Goal: Transaction & Acquisition: Purchase product/service

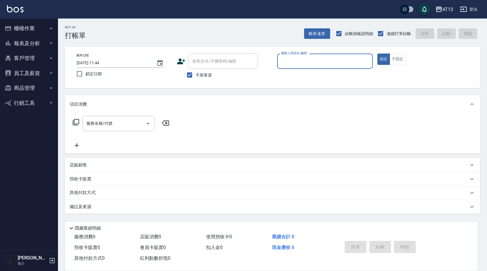
click at [34, 28] on button "櫃檯作業" at bounding box center [28, 28] width 53 height 15
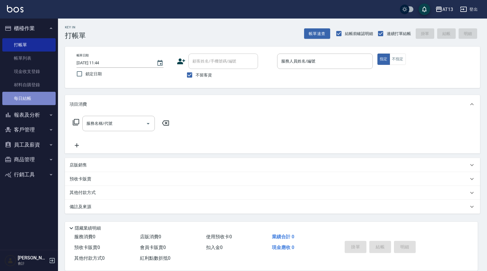
click at [29, 97] on link "每日結帳" at bounding box center [28, 98] width 53 height 13
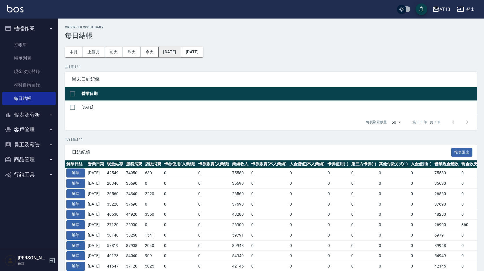
click at [181, 48] on button "[DATE]" at bounding box center [169, 52] width 22 height 11
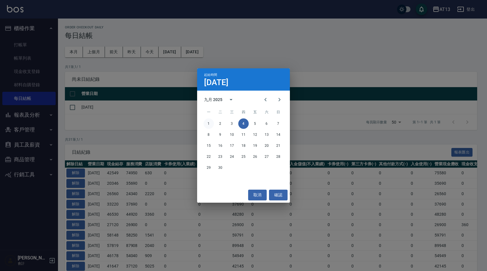
click at [207, 123] on button "1" at bounding box center [208, 123] width 10 height 10
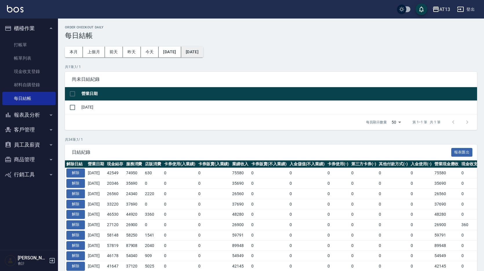
click at [203, 52] on button "[DATE]" at bounding box center [192, 52] width 22 height 11
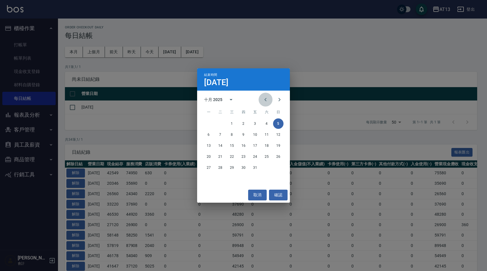
click at [263, 98] on icon "Previous month" at bounding box center [265, 99] width 7 height 7
click at [222, 169] on button "30" at bounding box center [220, 168] width 10 height 10
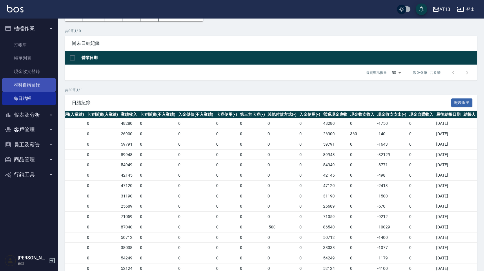
scroll to position [26, 0]
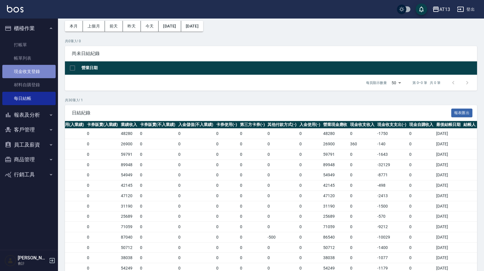
click at [36, 72] on link "現金收支登錄" at bounding box center [28, 71] width 53 height 13
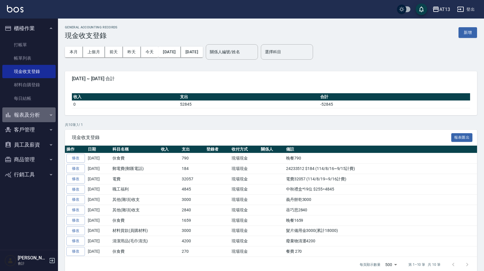
click at [28, 112] on button "報表及分析" at bounding box center [28, 114] width 53 height 15
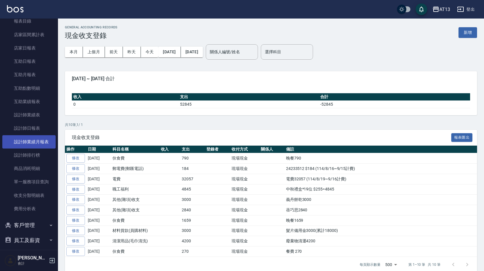
scroll to position [145, 0]
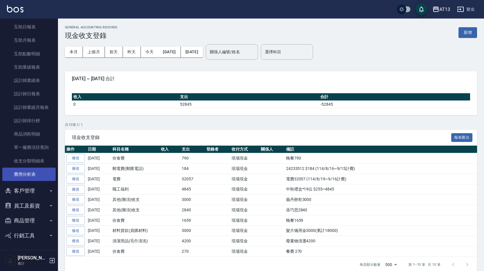
click at [34, 172] on link "費用分析表" at bounding box center [28, 174] width 53 height 13
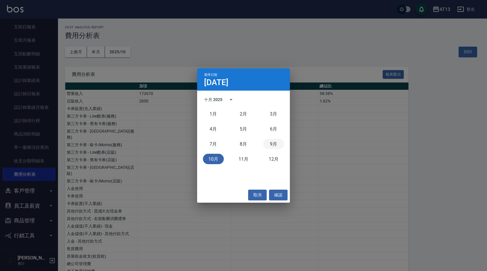
click at [274, 144] on button "9月" at bounding box center [273, 144] width 21 height 10
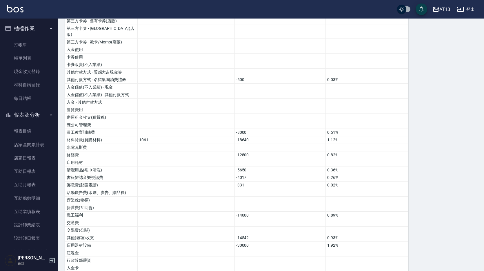
scroll to position [139, 0]
click at [34, 100] on link "每日結帳" at bounding box center [28, 98] width 53 height 13
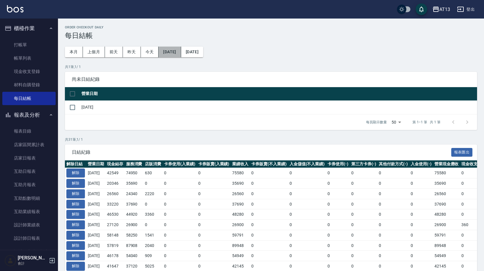
click at [173, 50] on button "[DATE]" at bounding box center [169, 52] width 22 height 11
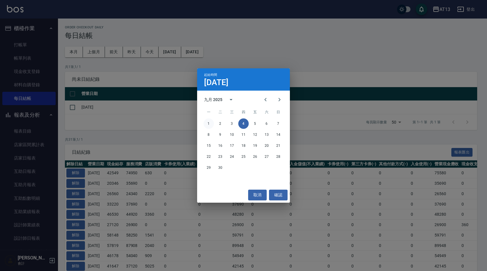
click at [205, 125] on button "1" at bounding box center [208, 123] width 10 height 10
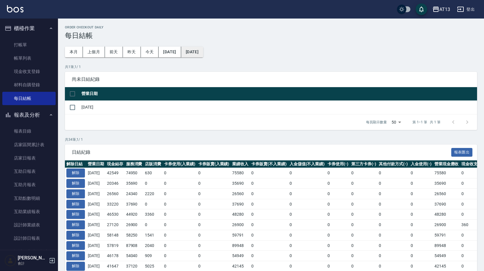
click at [203, 53] on button "[DATE]" at bounding box center [192, 52] width 22 height 11
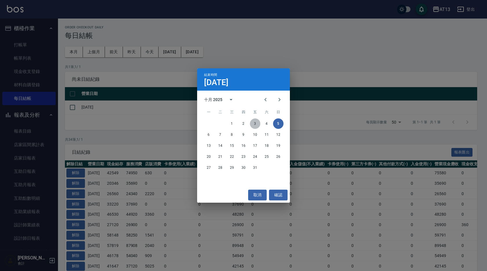
click at [258, 124] on button "3" at bounding box center [255, 123] width 10 height 10
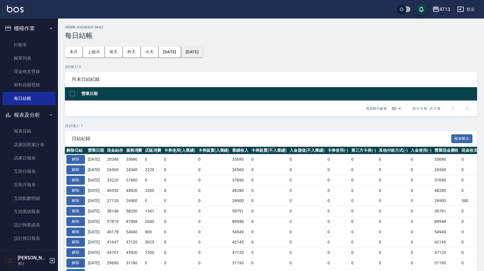
click at [203, 50] on button "[DATE]" at bounding box center [192, 52] width 22 height 11
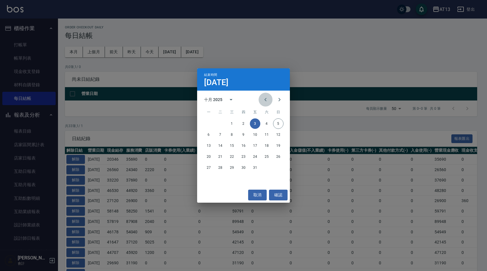
click at [267, 101] on icon "Previous month" at bounding box center [265, 99] width 7 height 7
click at [232, 122] on button "3" at bounding box center [232, 123] width 10 height 10
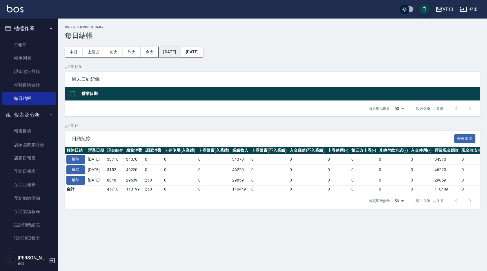
click at [181, 51] on button "[DATE]" at bounding box center [169, 52] width 22 height 11
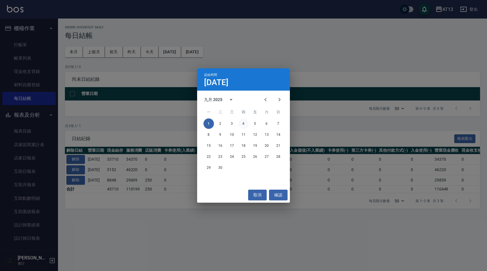
click at [243, 125] on button "4" at bounding box center [243, 123] width 10 height 10
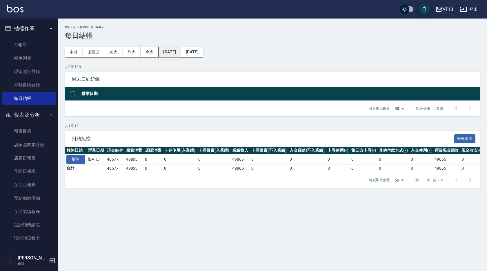
click at [181, 52] on button "[DATE]" at bounding box center [169, 52] width 22 height 11
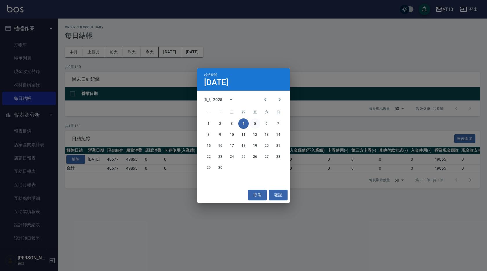
click at [253, 123] on button "5" at bounding box center [255, 123] width 10 height 10
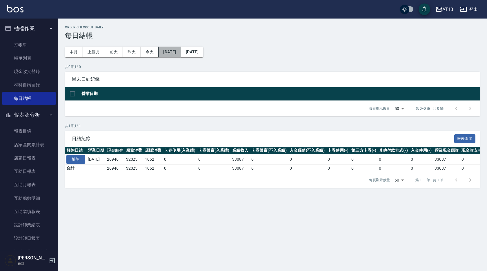
click at [181, 55] on button "[DATE]" at bounding box center [169, 52] width 22 height 11
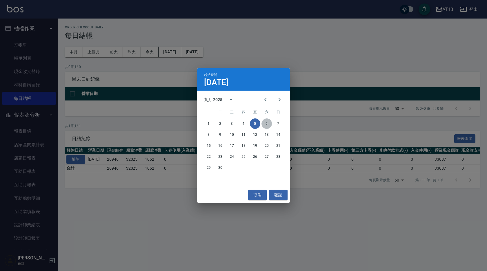
click at [266, 122] on button "6" at bounding box center [266, 123] width 10 height 10
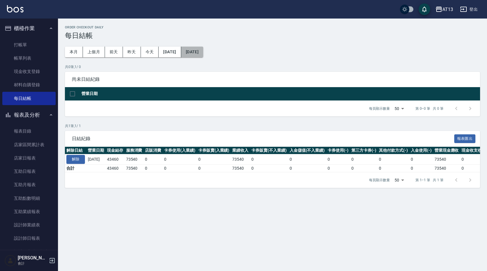
click at [203, 54] on button "[DATE]" at bounding box center [192, 52] width 22 height 11
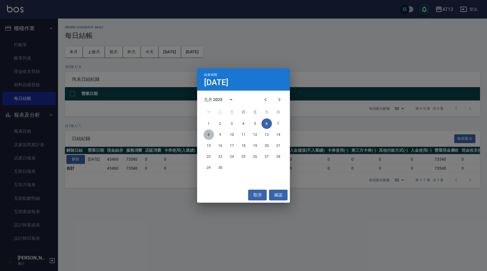
click at [207, 129] on button "8" at bounding box center [208, 134] width 10 height 10
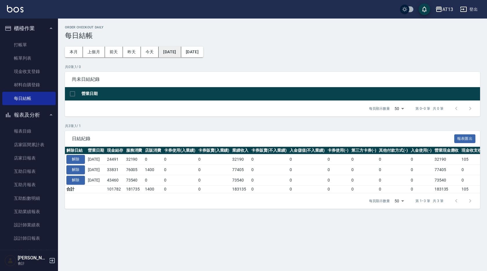
click at [174, 51] on button "[DATE]" at bounding box center [169, 52] width 22 height 11
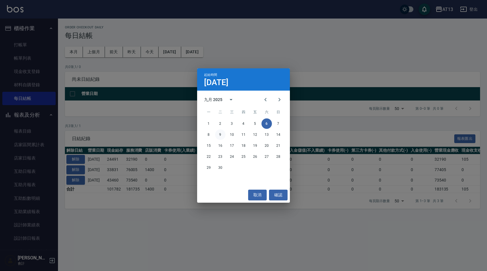
click at [219, 132] on button "9" at bounding box center [220, 134] width 10 height 10
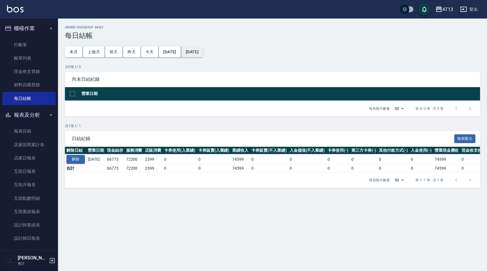
click at [203, 50] on button "[DATE]" at bounding box center [192, 52] width 22 height 11
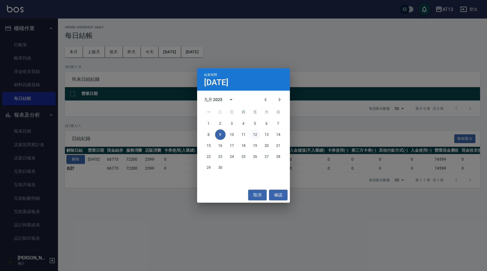
click at [256, 132] on button "12" at bounding box center [255, 134] width 10 height 10
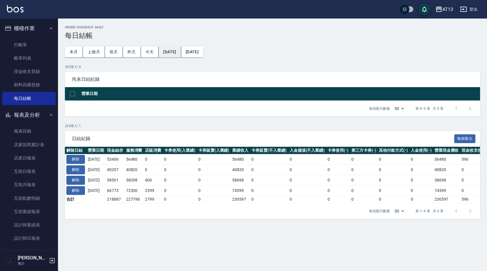
click at [171, 50] on button "[DATE]" at bounding box center [169, 52] width 22 height 11
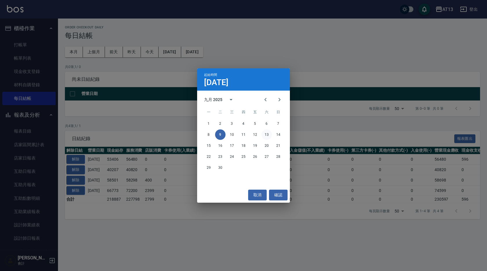
click at [265, 135] on button "13" at bounding box center [266, 134] width 10 height 10
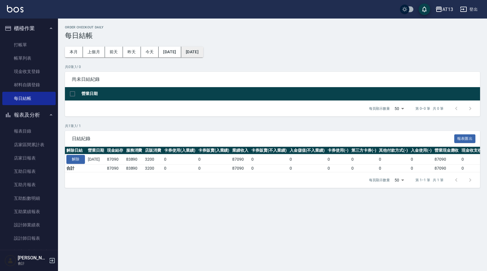
click at [201, 52] on button "[DATE]" at bounding box center [192, 52] width 22 height 11
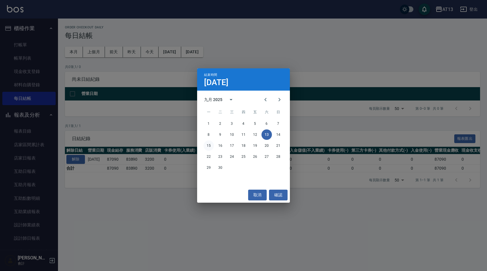
click at [209, 144] on button "15" at bounding box center [208, 146] width 10 height 10
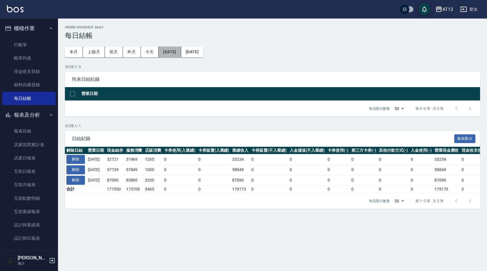
click at [174, 55] on button "[DATE]" at bounding box center [169, 52] width 22 height 11
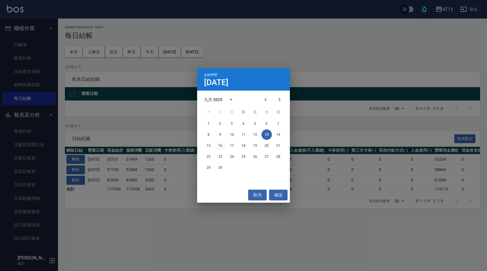
click at [223, 145] on button "16" at bounding box center [220, 146] width 10 height 10
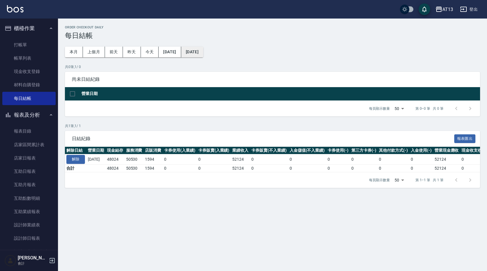
click at [203, 50] on button "[DATE]" at bounding box center [192, 52] width 22 height 11
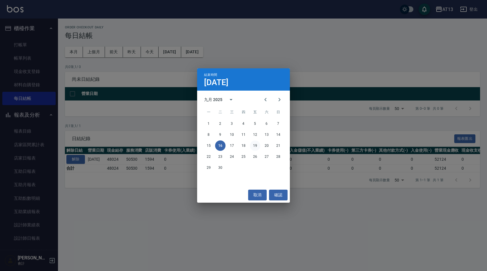
click at [255, 148] on button "19" at bounding box center [255, 146] width 10 height 10
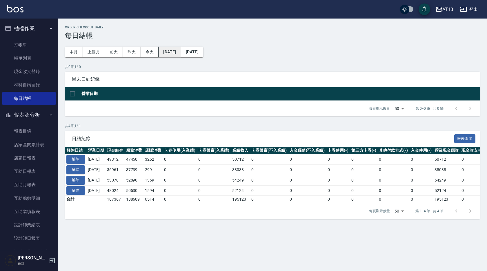
click at [178, 53] on button "[DATE]" at bounding box center [169, 52] width 22 height 11
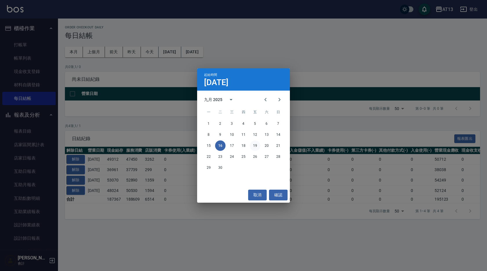
click at [255, 143] on button "19" at bounding box center [255, 146] width 10 height 10
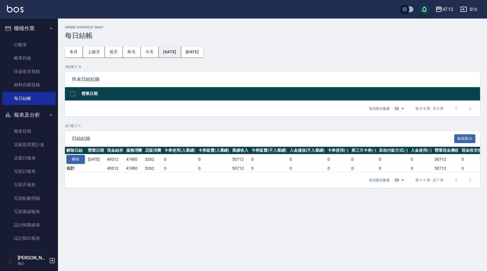
click at [181, 48] on button "[DATE]" at bounding box center [169, 52] width 22 height 11
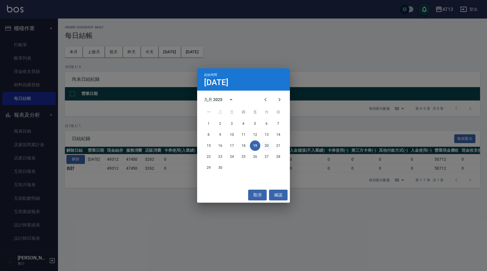
click at [270, 145] on button "20" at bounding box center [266, 146] width 10 height 10
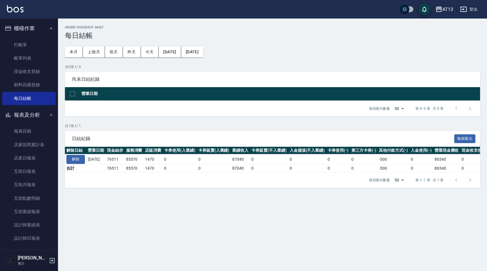
click at [203, 53] on button "[DATE]" at bounding box center [192, 52] width 22 height 11
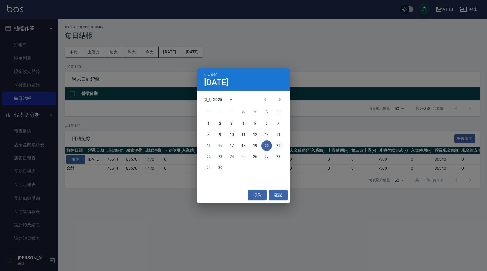
click at [280, 144] on button "21" at bounding box center [278, 146] width 10 height 10
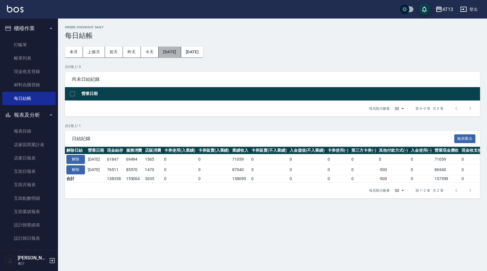
click at [174, 50] on button "[DATE]" at bounding box center [169, 52] width 22 height 11
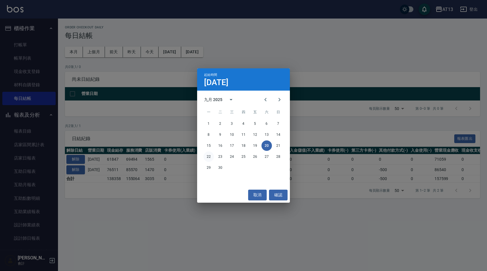
click at [211, 156] on button "22" at bounding box center [208, 157] width 10 height 10
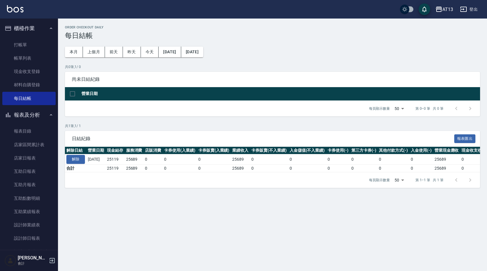
click at [214, 59] on div "Order checkout daily 每日結帳 本月 上個月 [DATE] [DATE] [DATE] [DATE] [DATE] 共 0 筆, 1 / …" at bounding box center [272, 107] width 429 height 176
click at [203, 57] on button "[DATE]" at bounding box center [192, 52] width 22 height 11
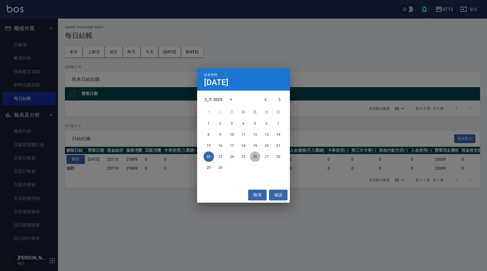
click at [255, 156] on button "26" at bounding box center [255, 157] width 10 height 10
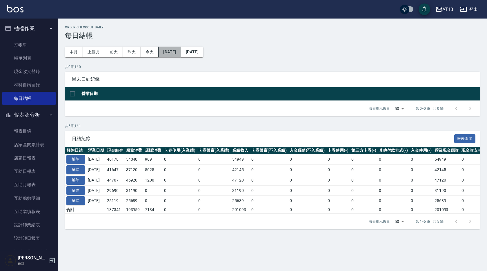
click at [181, 53] on button "[DATE]" at bounding box center [169, 52] width 22 height 11
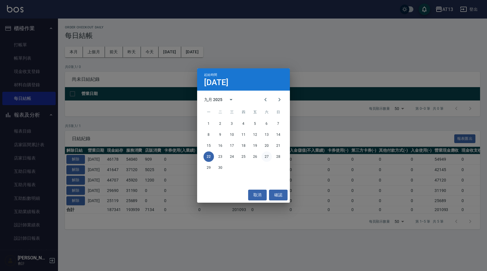
click at [265, 155] on button "27" at bounding box center [266, 157] width 10 height 10
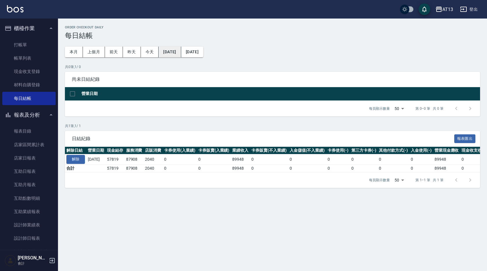
click at [173, 54] on button "[DATE]" at bounding box center [169, 52] width 22 height 11
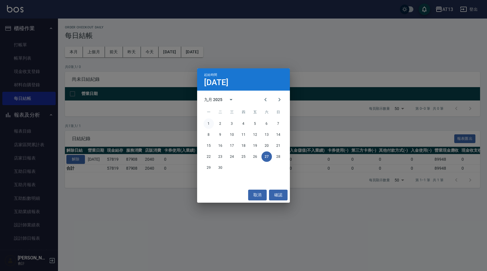
click at [207, 124] on button "1" at bounding box center [208, 123] width 10 height 10
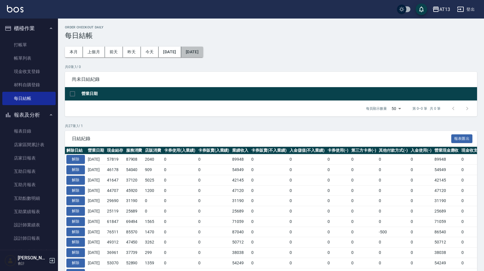
click at [202, 53] on button "[DATE]" at bounding box center [192, 52] width 22 height 11
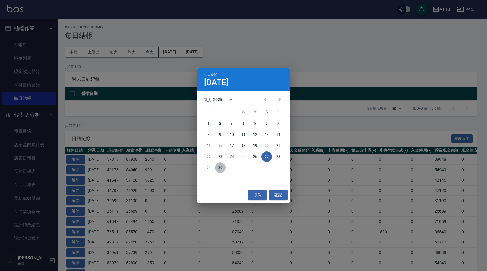
click at [223, 165] on button "30" at bounding box center [220, 168] width 10 height 10
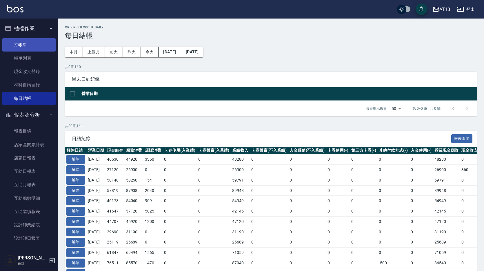
click at [29, 41] on link "打帳單" at bounding box center [28, 44] width 53 height 13
click at [179, 229] on td "0" at bounding box center [180, 232] width 34 height 10
click at [23, 45] on link "打帳單" at bounding box center [28, 44] width 53 height 13
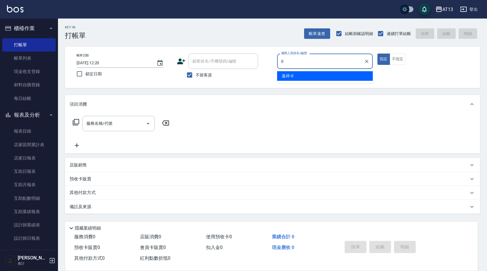
click at [302, 77] on div "嘉祥 -0" at bounding box center [325, 76] width 96 height 10
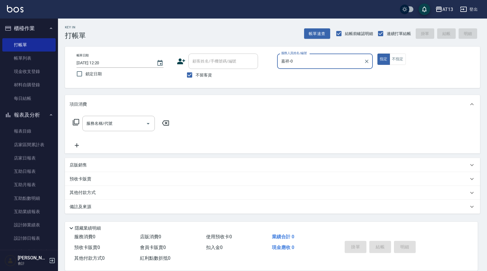
type input "嘉祥-0"
click at [104, 126] on div "服務名稱/代號 服務名稱/代號" at bounding box center [118, 123] width 72 height 15
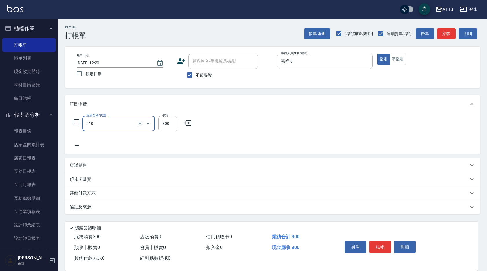
type input "[PERSON_NAME]洗髮精(210)"
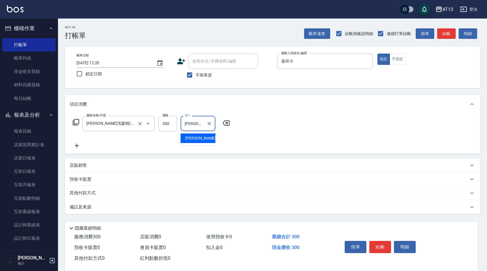
type input "[PERSON_NAME]-29"
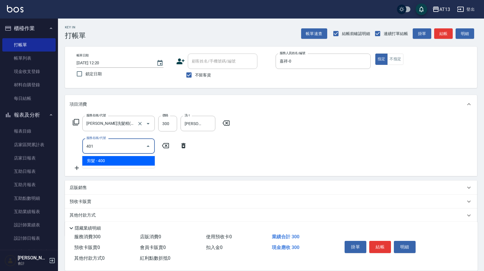
type input "剪髮(401)"
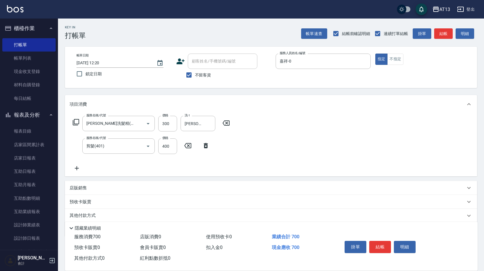
drag, startPoint x: 260, startPoint y: 153, endPoint x: 250, endPoint y: 146, distance: 12.5
click at [261, 153] on div "服務名稱/代號 [PERSON_NAME]洗髮精(210) 服務名稱/代號 價格 300 價格 洗-1 [PERSON_NAME]-29 洗-1 服務名稱/代…" at bounding box center [271, 145] width 412 height 63
click at [381, 250] on button "結帳" at bounding box center [380, 247] width 22 height 12
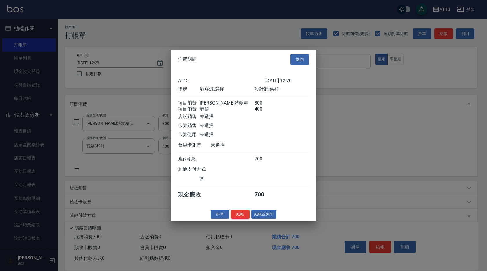
click at [240, 218] on button "結帳" at bounding box center [240, 214] width 19 height 9
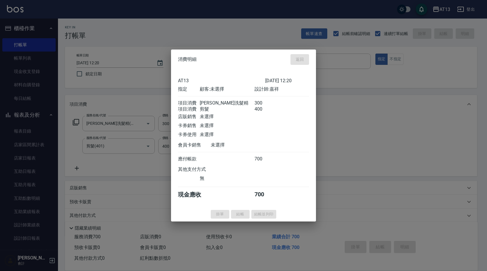
type input "[DATE] 12:39"
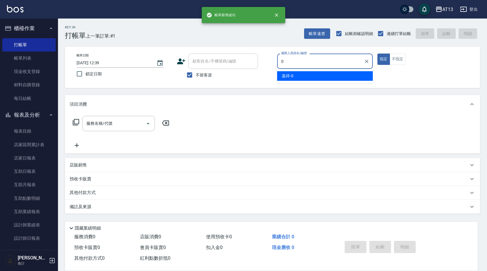
drag, startPoint x: 333, startPoint y: 74, endPoint x: 335, endPoint y: 78, distance: 4.8
click at [333, 76] on div "嘉祥 -0" at bounding box center [325, 76] width 96 height 10
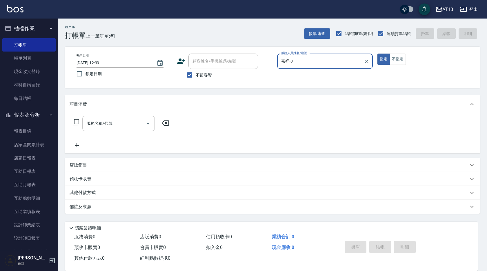
type input "嘉祥-0"
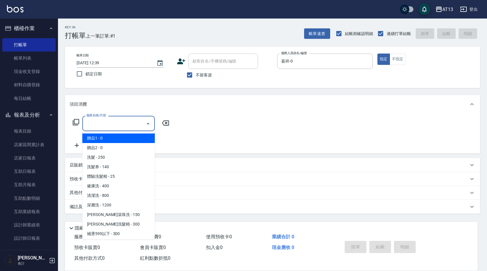
click at [100, 123] on input "服務名稱/代號" at bounding box center [114, 123] width 59 height 10
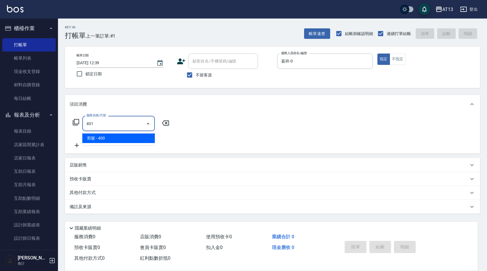
type input "剪髮(401)"
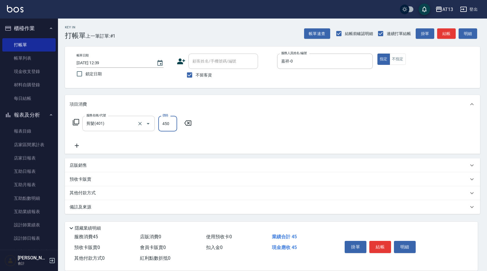
type input "450"
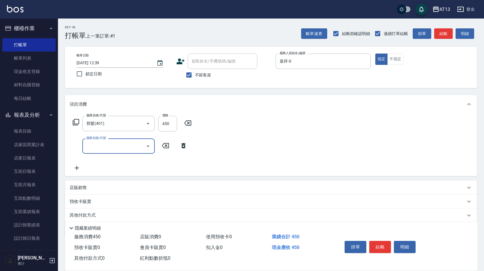
drag, startPoint x: 333, startPoint y: 161, endPoint x: 365, endPoint y: 185, distance: 40.1
click at [334, 161] on div "服務名稱/代號 剪髮(401) 服務名稱/代號 價格 450 價格 服務名稱/代號 服務名稱/代號" at bounding box center [271, 145] width 412 height 63
click at [377, 242] on button "結帳" at bounding box center [380, 247] width 22 height 12
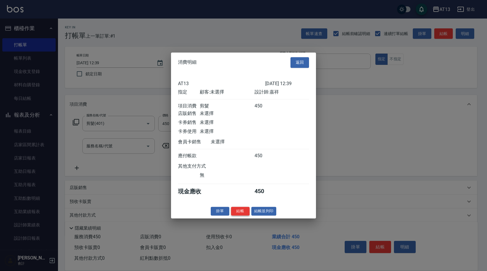
click at [238, 214] on button "結帳" at bounding box center [240, 211] width 19 height 9
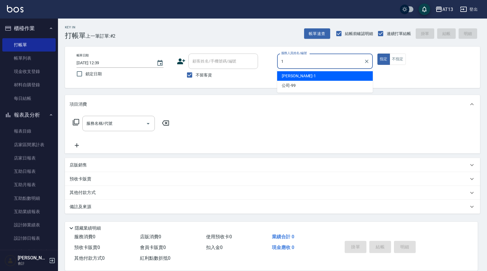
click at [299, 74] on div "[PERSON_NAME] -1" at bounding box center [325, 76] width 96 height 10
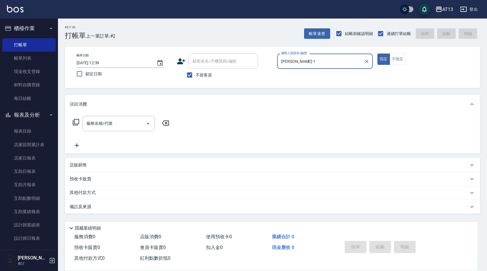
type input "[PERSON_NAME]-1"
click at [82, 167] on p "店販銷售" at bounding box center [78, 165] width 17 height 6
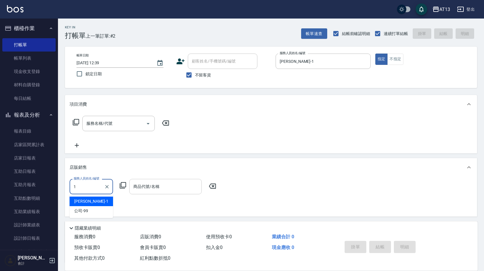
drag, startPoint x: 94, startPoint y: 201, endPoint x: 174, endPoint y: 181, distance: 82.7
click at [94, 200] on div "[PERSON_NAME] -1" at bounding box center [91, 202] width 43 height 10
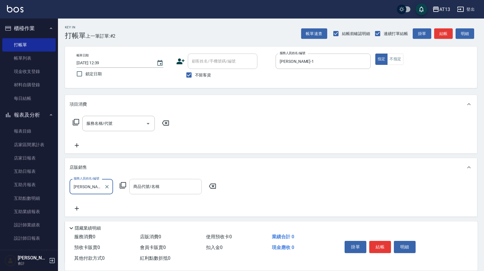
click at [179, 180] on div "商品代號/名稱" at bounding box center [165, 186] width 72 height 15
type input "[PERSON_NAME]-1"
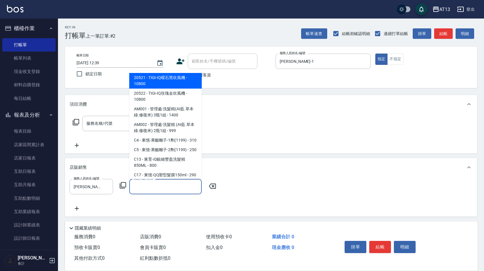
click at [167, 188] on input "商品代號/名稱" at bounding box center [165, 187] width 67 height 10
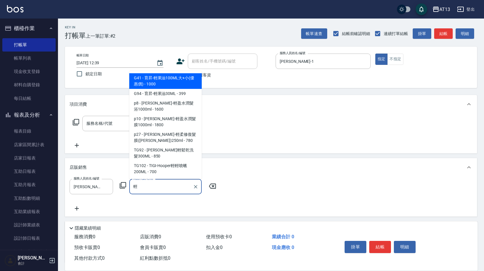
click at [164, 81] on span "G41 - 育昇-輕果油100ML大+小(優惠價) - 1000" at bounding box center [165, 81] width 72 height 16
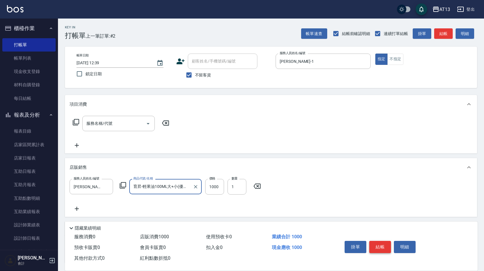
type input "育昇-輕果油100ML大+小(優惠價)"
click at [386, 245] on button "結帳" at bounding box center [380, 247] width 22 height 12
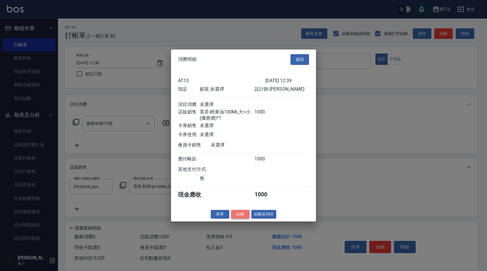
click at [238, 218] on button "結帳" at bounding box center [240, 214] width 19 height 9
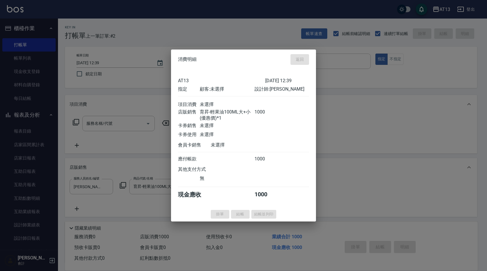
type input "[DATE] 12:40"
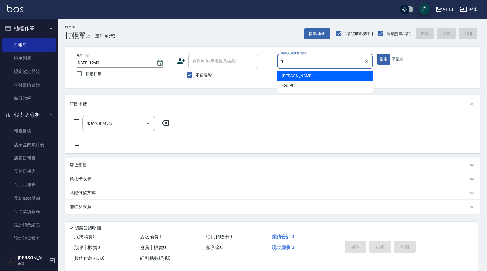
click at [284, 74] on span "[PERSON_NAME] -1" at bounding box center [299, 76] width 34 height 6
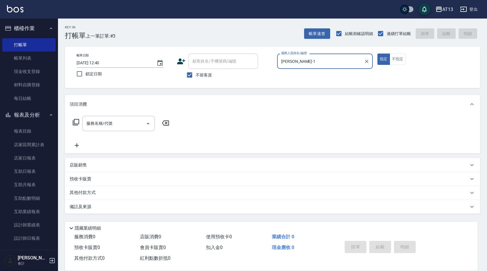
type input "[PERSON_NAME]-1"
click at [406, 61] on div "指定 不指定" at bounding box center [425, 59] width 96 height 11
click at [395, 59] on button "不指定" at bounding box center [397, 59] width 16 height 11
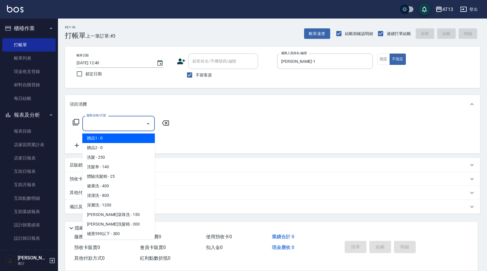
click at [125, 121] on input "服務名稱/代號" at bounding box center [114, 123] width 59 height 10
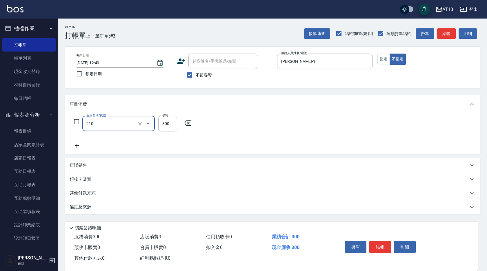
type input "[PERSON_NAME]洗髮精(210)"
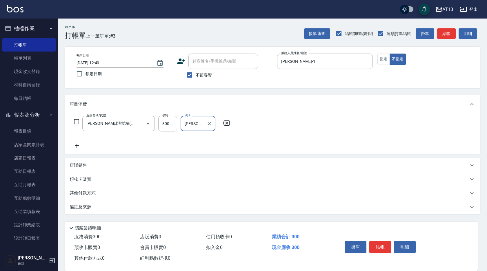
type input "[PERSON_NAME]-33"
click at [381, 242] on button "結帳" at bounding box center [380, 247] width 22 height 12
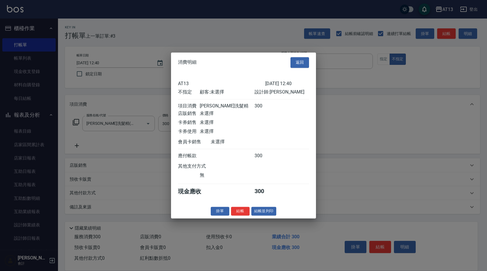
click at [247, 216] on button "結帳" at bounding box center [240, 211] width 19 height 9
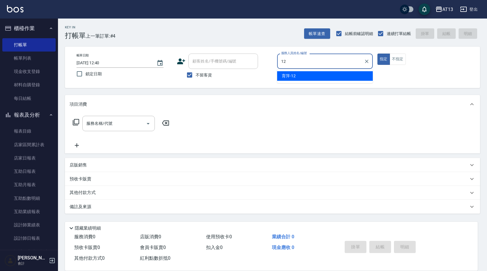
click at [288, 79] on span "育[PERSON_NAME] -12" at bounding box center [289, 76] width 14 height 6
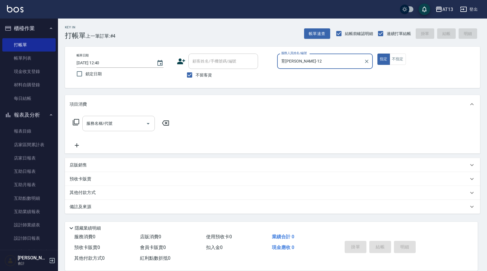
type input "育[PERSON_NAME]-12"
click at [114, 123] on input "服務名稱/代號" at bounding box center [114, 123] width 59 height 10
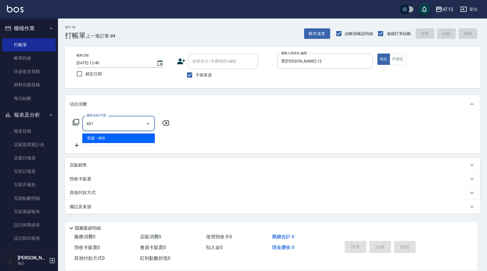
type input "剪髮(401)"
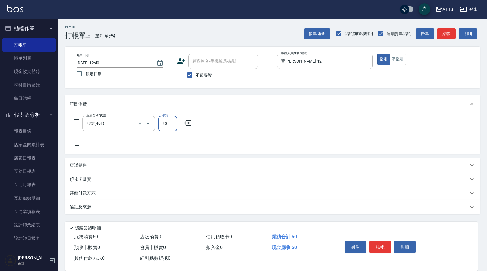
type input "50"
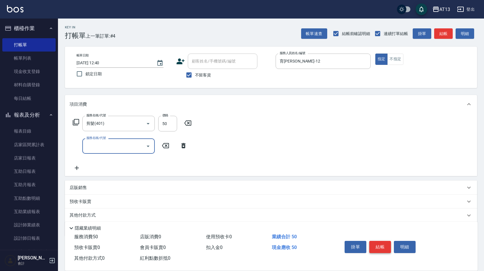
drag, startPoint x: 379, startPoint y: 247, endPoint x: 373, endPoint y: 239, distance: 9.2
click at [379, 247] on button "結帳" at bounding box center [380, 247] width 22 height 12
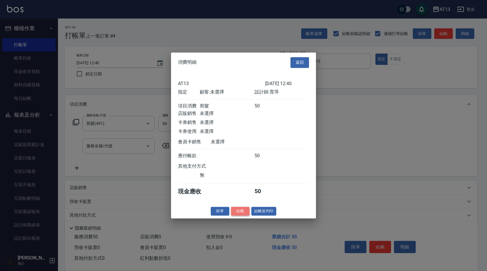
click at [245, 216] on button "結帳" at bounding box center [240, 211] width 19 height 9
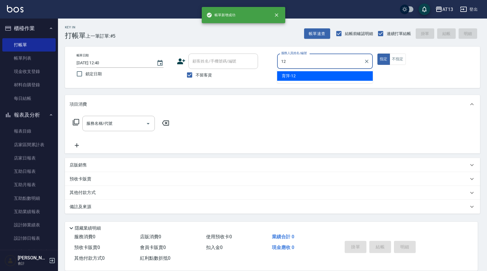
click at [345, 75] on div "育[PERSON_NAME] -12" at bounding box center [325, 76] width 96 height 10
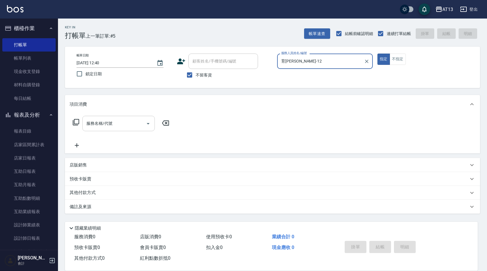
type input "育[PERSON_NAME]-12"
click at [121, 126] on input "服務名稱/代號" at bounding box center [114, 123] width 59 height 10
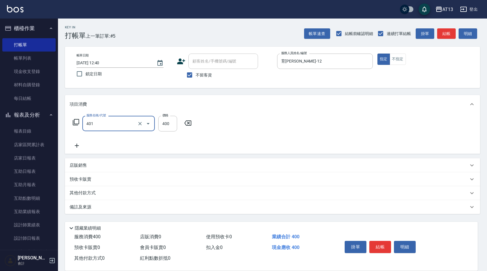
type input "剪髮(401)"
type input "50"
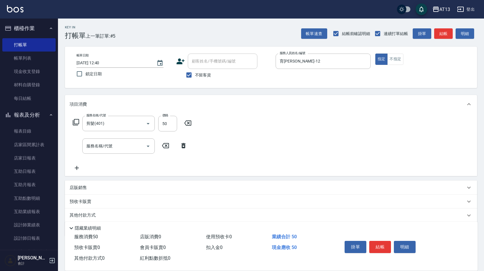
click at [258, 157] on div "服務名稱/代號 剪髮(401) 服務名稱/代號 價格 50 價格 服務名稱/代號 服務名稱/代號" at bounding box center [271, 145] width 412 height 63
click at [388, 243] on button "結帳" at bounding box center [380, 247] width 22 height 12
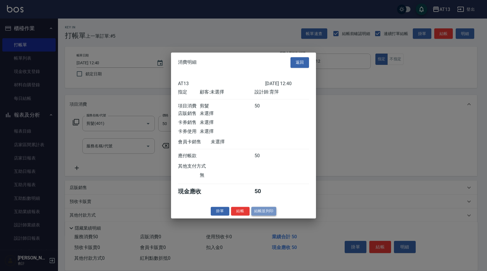
click at [251, 215] on button "結帳並列印" at bounding box center [263, 211] width 25 height 9
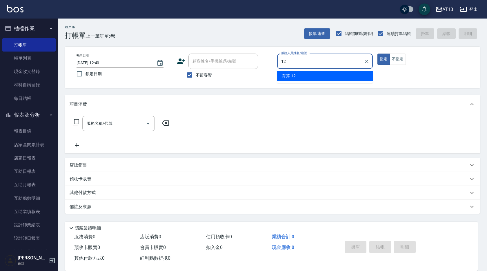
click at [336, 74] on div "育[PERSON_NAME] -12" at bounding box center [325, 76] width 96 height 10
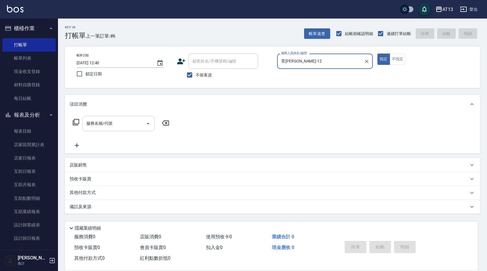
type input "育[PERSON_NAME]-12"
click at [130, 123] on input "服務名稱/代號" at bounding box center [114, 123] width 59 height 10
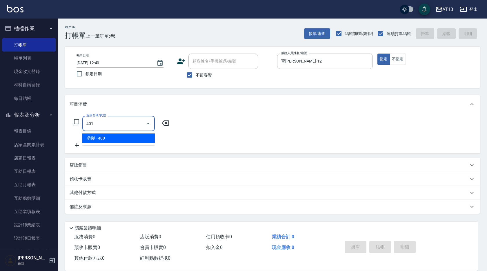
type input "剪髮(401)"
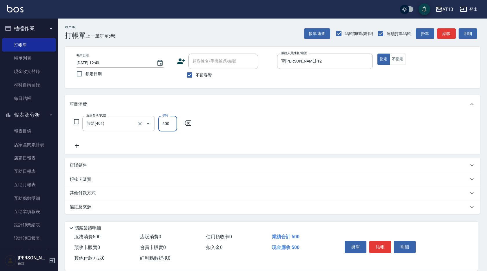
type input "500"
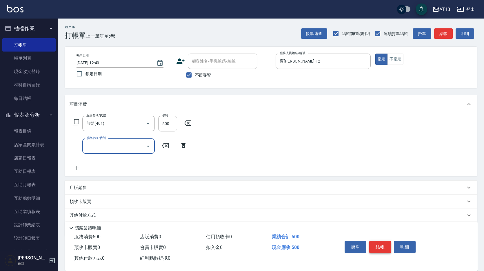
click at [371, 241] on button "結帳" at bounding box center [380, 247] width 22 height 12
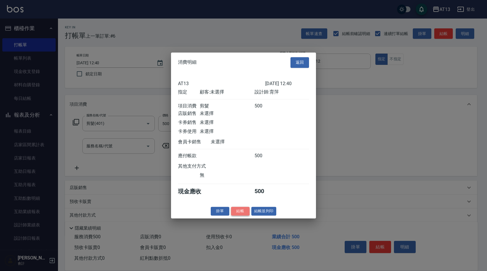
click at [237, 214] on button "結帳" at bounding box center [240, 211] width 19 height 9
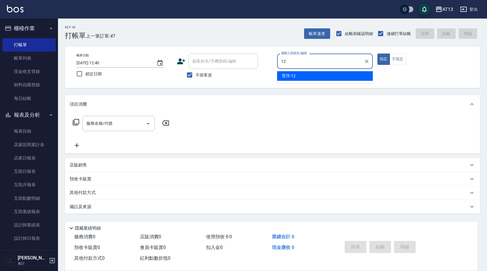
click at [292, 73] on span "育[PERSON_NAME] -12" at bounding box center [289, 76] width 14 height 6
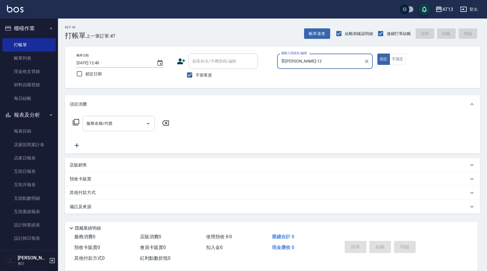
type input "育[PERSON_NAME]-12"
click at [123, 120] on input "服務名稱/代號" at bounding box center [114, 123] width 59 height 10
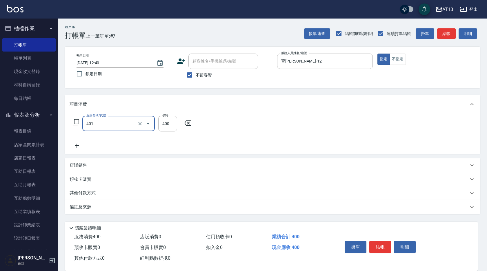
type input "剪髮(401)"
type input "50"
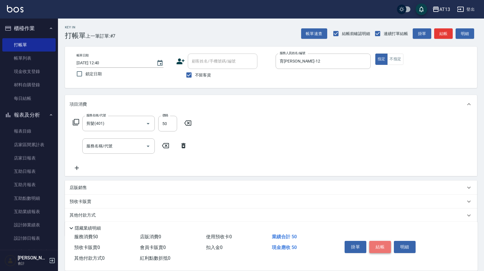
drag, startPoint x: 383, startPoint y: 242, endPoint x: 368, endPoint y: 237, distance: 15.9
click at [383, 243] on button "結帳" at bounding box center [380, 247] width 22 height 12
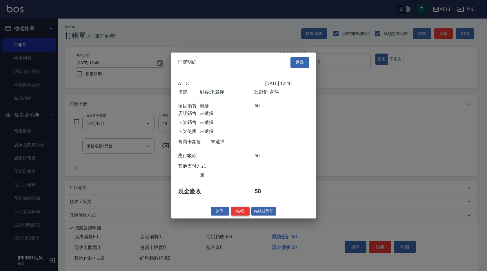
click at [246, 216] on button "結帳" at bounding box center [240, 211] width 19 height 9
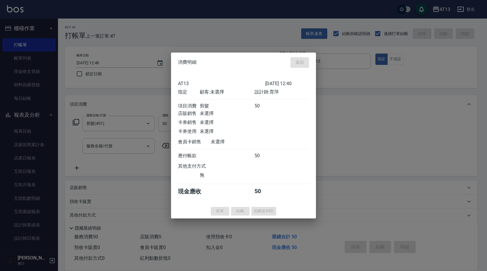
type input "[DATE] 12:41"
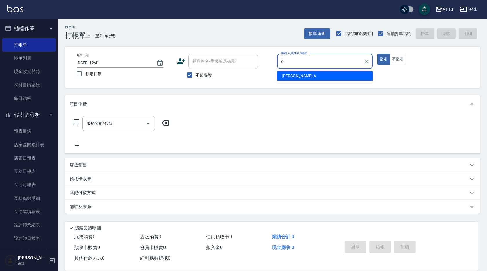
click at [317, 74] on div "[PERSON_NAME] -6" at bounding box center [325, 76] width 96 height 10
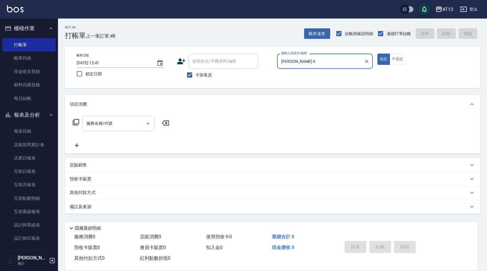
type input "[PERSON_NAME]-6"
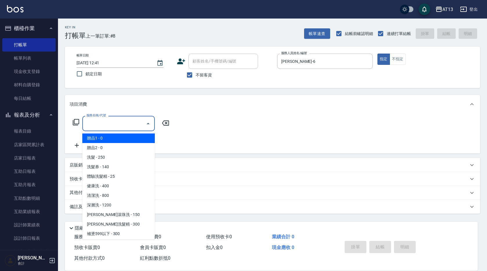
click at [118, 124] on input "服務名稱/代號" at bounding box center [114, 123] width 59 height 10
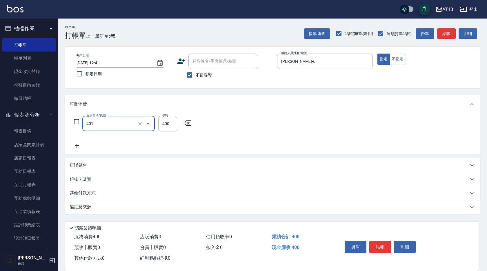
type input "剪髮(401)"
type input "200"
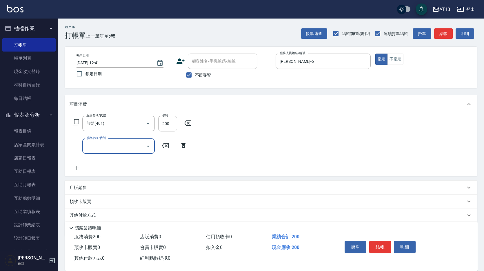
click at [330, 155] on div "服務名稱/代號 剪髮(401) 服務名稱/代號 價格 200 價格 服務名稱/代號 服務名稱/代號" at bounding box center [271, 145] width 412 height 63
click at [385, 243] on button "結帳" at bounding box center [380, 247] width 22 height 12
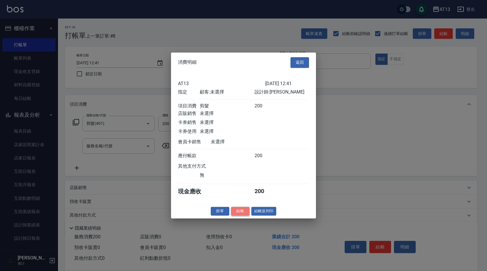
click at [245, 215] on button "結帳" at bounding box center [240, 211] width 19 height 9
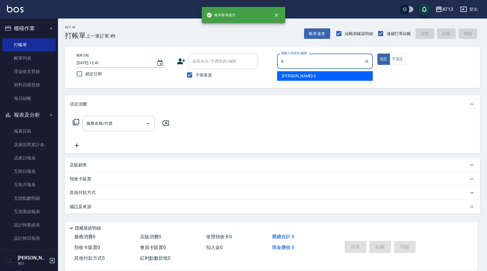
click at [332, 75] on div "[PERSON_NAME] -6" at bounding box center [325, 76] width 96 height 10
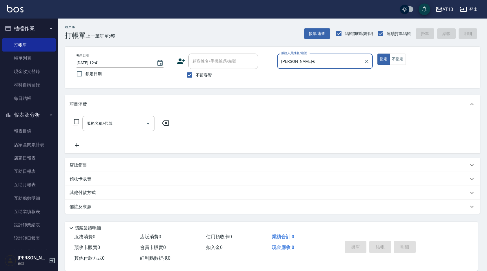
type input "[PERSON_NAME]-6"
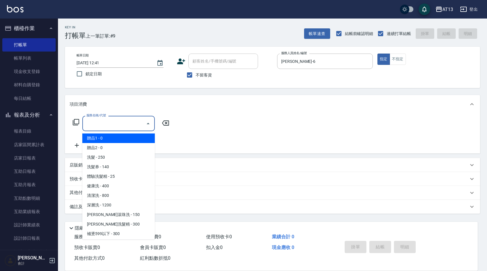
click at [109, 126] on input "服務名稱/代號" at bounding box center [114, 123] width 59 height 10
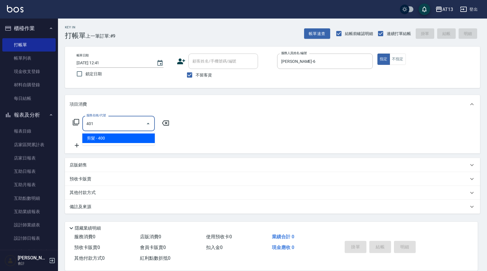
type input "剪髮(401)"
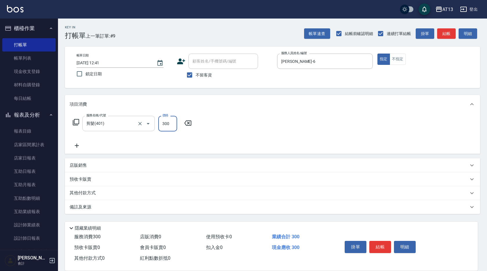
type input "300"
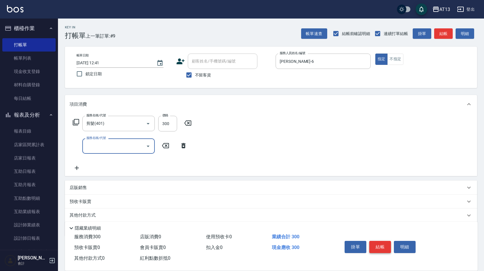
click at [375, 241] on button "結帳" at bounding box center [380, 247] width 22 height 12
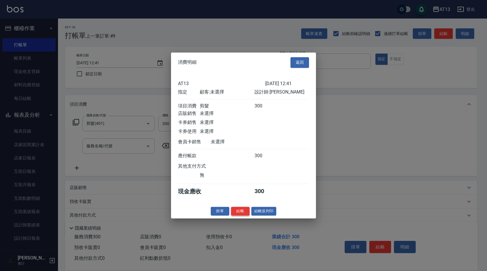
click at [242, 215] on button "結帳" at bounding box center [240, 211] width 19 height 9
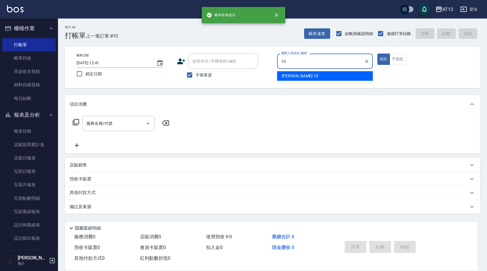
click at [314, 69] on ul "[PERSON_NAME] -10" at bounding box center [325, 76] width 96 height 14
click at [315, 75] on div "[PERSON_NAME] -10" at bounding box center [325, 76] width 96 height 10
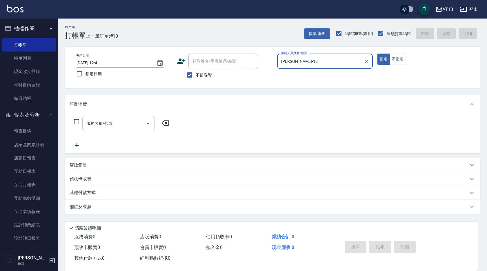
type input "[PERSON_NAME]-10"
click at [110, 124] on div "服務名稱/代號 服務名稱/代號" at bounding box center [118, 123] width 72 height 15
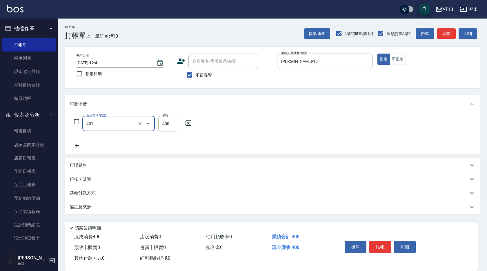
type input "剪髮(401)"
type input "50"
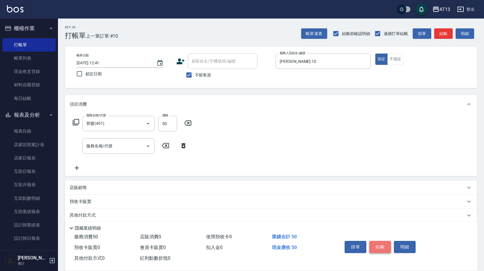
click at [387, 245] on button "結帳" at bounding box center [380, 247] width 22 height 12
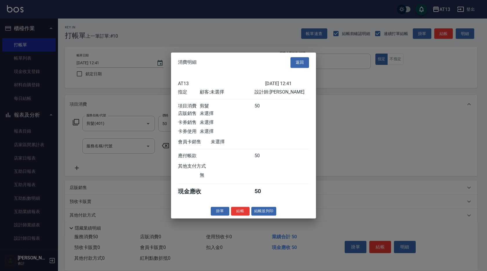
click at [247, 215] on button "結帳" at bounding box center [240, 211] width 19 height 9
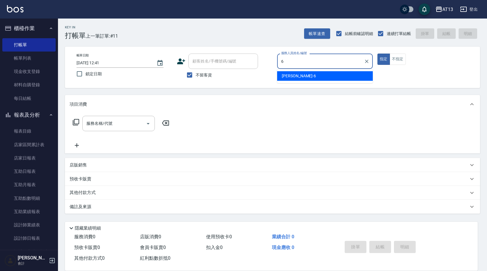
click at [299, 75] on div "[PERSON_NAME] -6" at bounding box center [325, 76] width 96 height 10
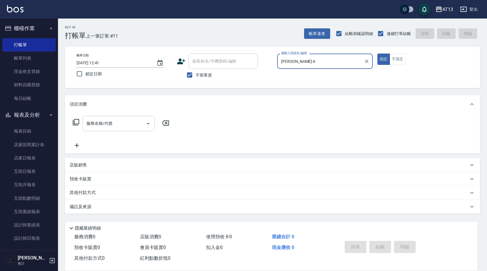
type input "[PERSON_NAME]-6"
click at [124, 120] on input "服務名稱/代號" at bounding box center [114, 123] width 59 height 10
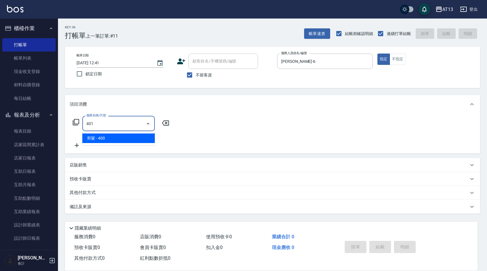
type input "剪髮(401)"
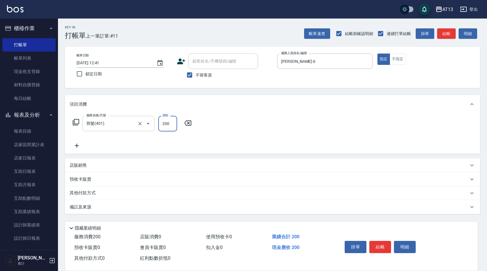
type input "200"
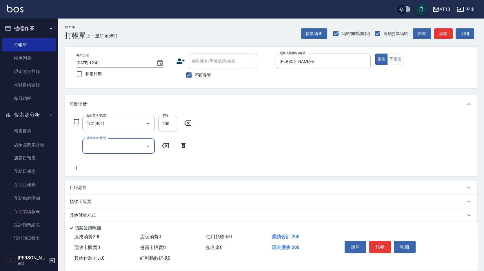
click at [233, 149] on div "服務名稱/代號 剪髮(401) 服務名稱/代號 價格 200 價格 服務名稱/代號 服務名稱/代號" at bounding box center [271, 145] width 412 height 63
click at [379, 246] on button "結帳" at bounding box center [380, 247] width 22 height 12
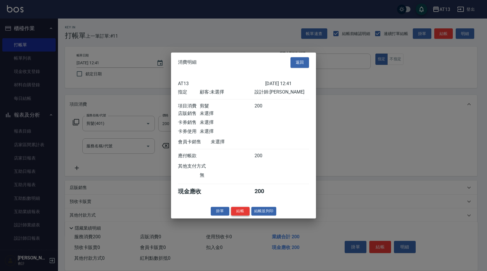
click at [240, 216] on button "結帳" at bounding box center [240, 211] width 19 height 9
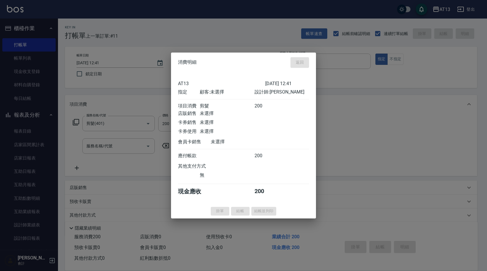
type input "[DATE] 13:15"
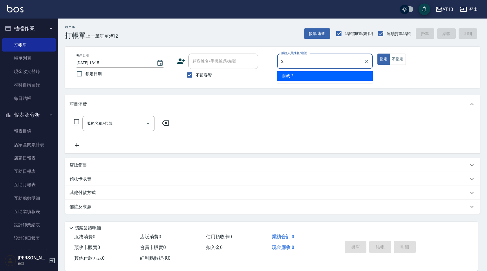
click at [319, 73] on div "雨威 -2" at bounding box center [325, 76] width 96 height 10
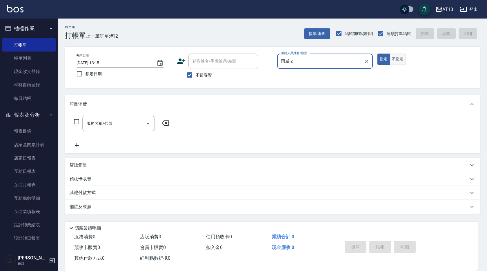
type input "雨威-2"
click at [401, 60] on button "不指定" at bounding box center [397, 59] width 16 height 11
click at [118, 124] on input "服務名稱/代號" at bounding box center [114, 123] width 59 height 10
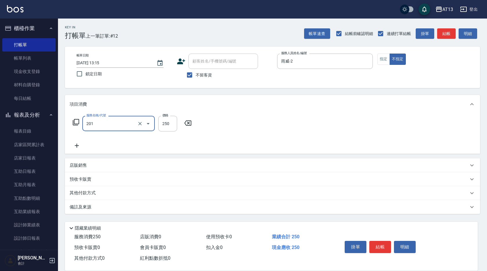
type input "洗髮(201)"
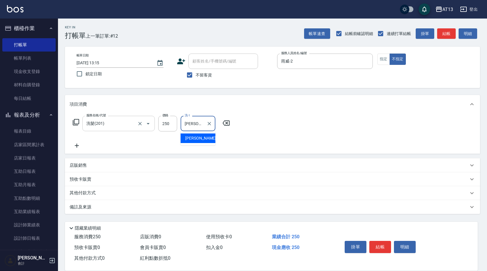
type input "[PERSON_NAME]-26"
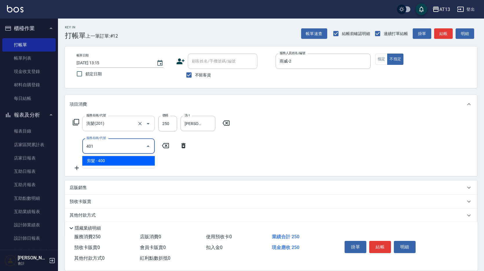
type input "剪髮(401)"
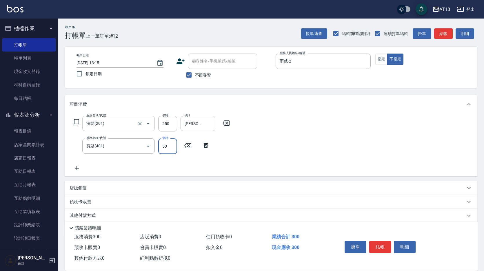
type input "50"
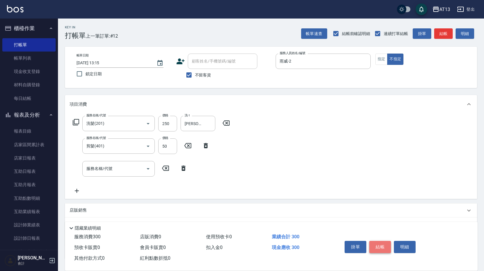
click at [382, 245] on button "結帳" at bounding box center [380, 247] width 22 height 12
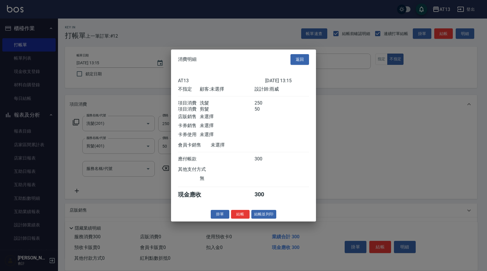
drag, startPoint x: 245, startPoint y: 222, endPoint x: 242, endPoint y: 222, distance: 2.9
click at [244, 219] on button "結帳" at bounding box center [240, 214] width 19 height 9
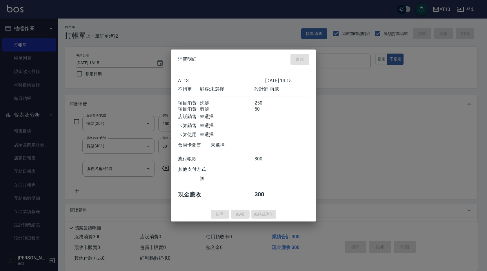
type input "[DATE] 13:16"
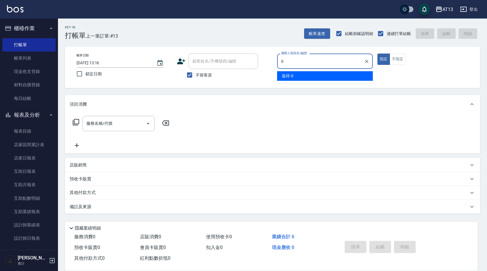
click at [321, 75] on div "嘉祥 -0" at bounding box center [325, 76] width 96 height 10
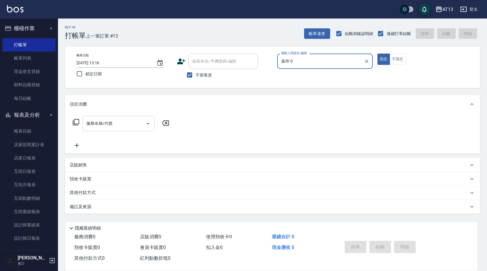
type input "嘉祥-0"
click at [109, 125] on input "服務名稱/代號" at bounding box center [114, 123] width 59 height 10
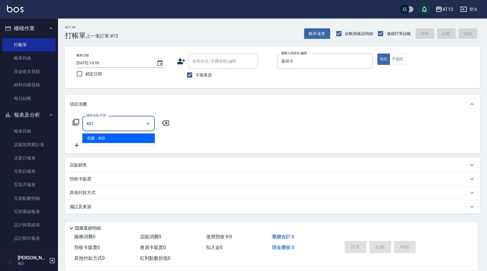
type input "剪髮(401)"
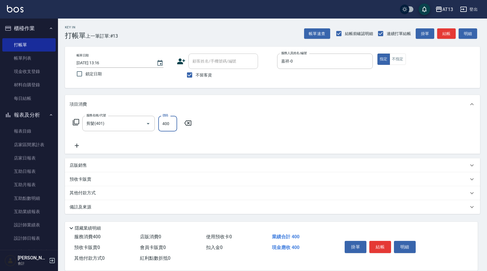
drag, startPoint x: 263, startPoint y: 128, endPoint x: 296, endPoint y: 152, distance: 40.6
click at [264, 128] on div "服務名稱/代號 剪髮(401) 服務名稱/代號 價格 400 價格" at bounding box center [272, 134] width 415 height 40
click at [381, 239] on div "掛單 結帳 明細" at bounding box center [380, 248] width 76 height 18
click at [381, 242] on button "結帳" at bounding box center [380, 247] width 22 height 12
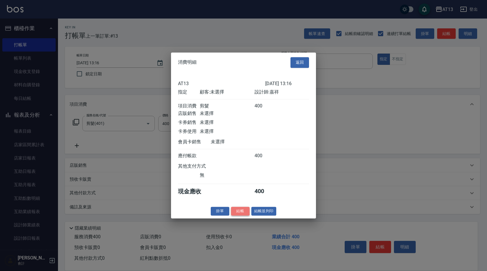
click at [239, 216] on button "結帳" at bounding box center [240, 211] width 19 height 9
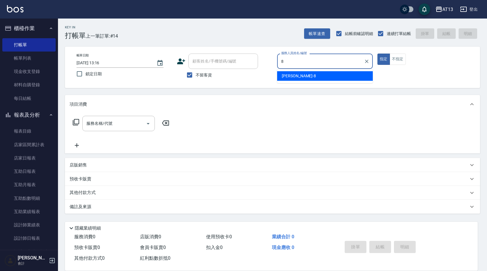
click at [303, 77] on div "[PERSON_NAME] -8" at bounding box center [325, 76] width 96 height 10
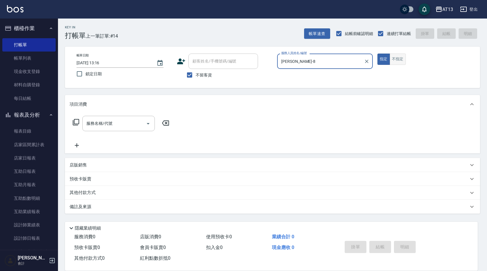
type input "[PERSON_NAME]-8"
drag, startPoint x: 401, startPoint y: 61, endPoint x: 388, endPoint y: 65, distance: 13.8
click at [401, 59] on button "不指定" at bounding box center [397, 59] width 16 height 11
click at [139, 123] on input "服務名稱/代號" at bounding box center [114, 123] width 59 height 10
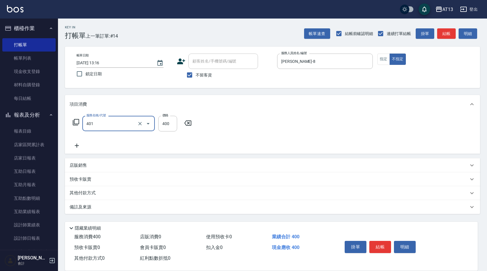
type input "剪髮(401)"
type input "50"
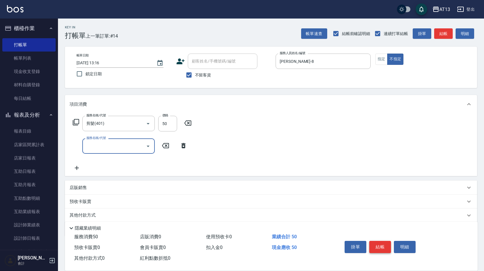
click at [391, 246] on div "掛單 結帳 明細" at bounding box center [380, 248] width 76 height 18
click at [385, 246] on button "結帳" at bounding box center [380, 247] width 22 height 12
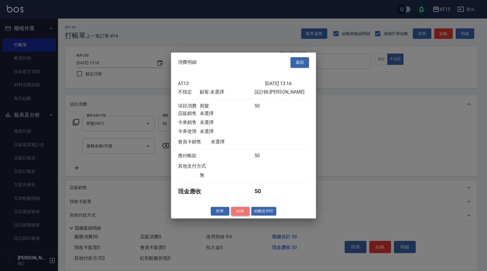
drag, startPoint x: 242, startPoint y: 218, endPoint x: 246, endPoint y: 214, distance: 6.2
click at [242, 216] on button "結帳" at bounding box center [240, 211] width 19 height 9
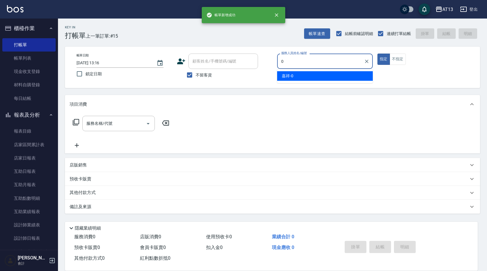
click at [300, 78] on div "嘉祥 -0" at bounding box center [325, 76] width 96 height 10
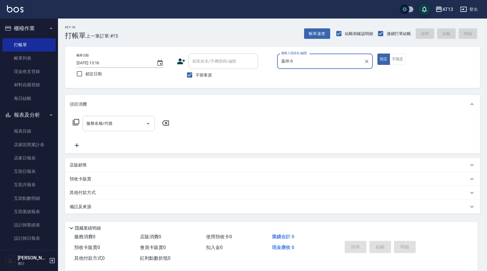
type input "嘉祥-0"
click at [123, 124] on input "服務名稱/代號" at bounding box center [114, 123] width 59 height 10
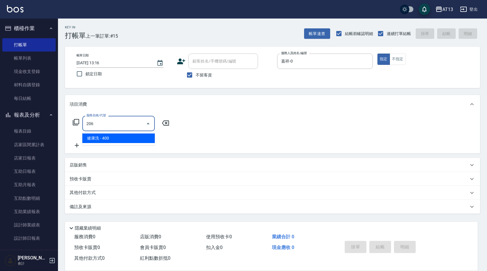
type input "健康洗(206)"
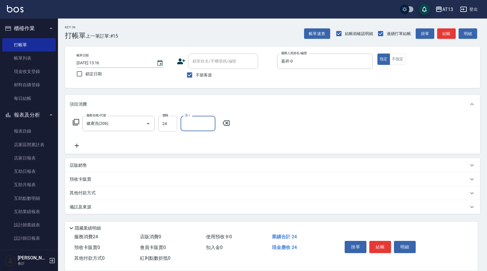
click at [175, 124] on input "24" at bounding box center [167, 124] width 19 height 16
type input "400"
type input "[PERSON_NAME]-24"
click at [380, 242] on button "結帳" at bounding box center [380, 247] width 22 height 12
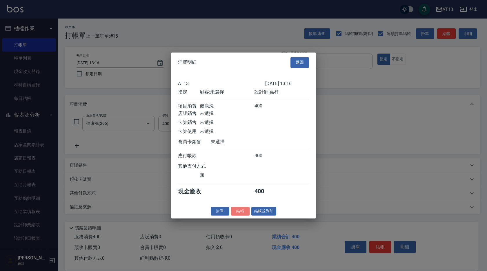
click at [245, 216] on button "結帳" at bounding box center [240, 211] width 19 height 9
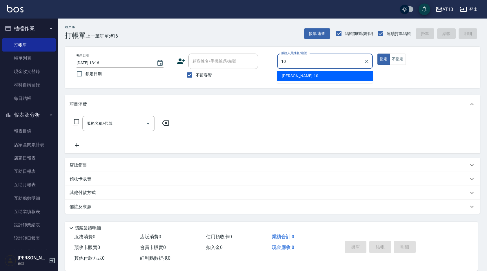
click at [287, 81] on ul "[PERSON_NAME] -10" at bounding box center [325, 76] width 96 height 14
click at [291, 76] on span "[PERSON_NAME] -10" at bounding box center [300, 76] width 37 height 6
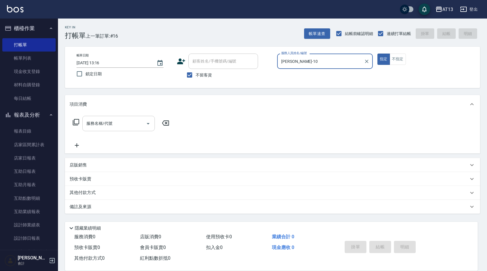
click at [121, 118] on div "服務名稱/代號" at bounding box center [118, 123] width 72 height 15
type input "[PERSON_NAME]-10"
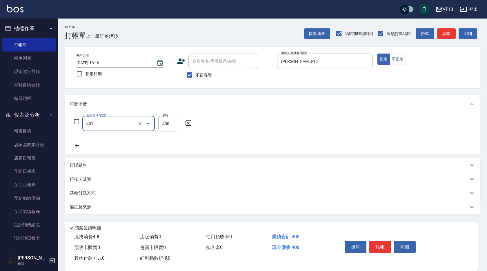
type input "剪髮(401)"
type input "450"
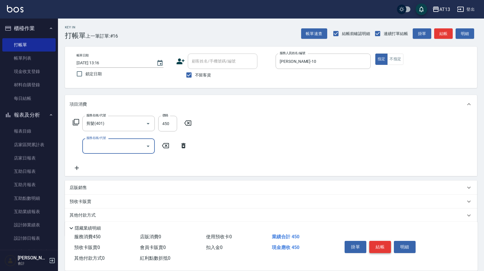
click at [380, 242] on button "結帳" at bounding box center [380, 247] width 22 height 12
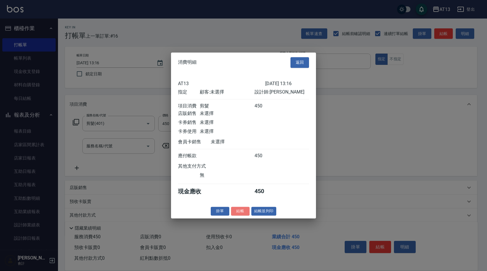
click at [244, 216] on button "結帳" at bounding box center [240, 211] width 19 height 9
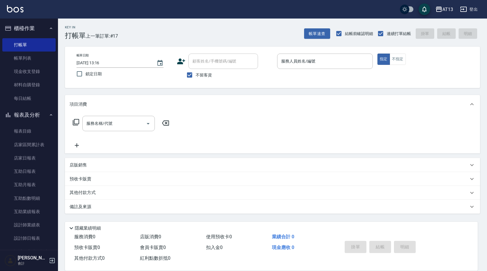
click at [399, 124] on div "服務名稱/代號 服務名稱/代號" at bounding box center [272, 134] width 415 height 40
